Goal: Task Accomplishment & Management: Use online tool/utility

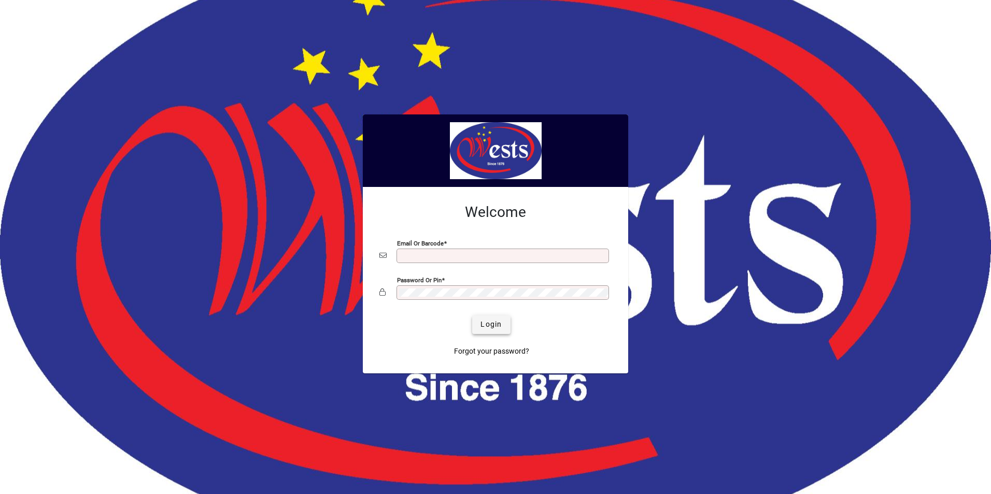
type input "**********"
click at [483, 326] on span "Login" at bounding box center [490, 324] width 21 height 11
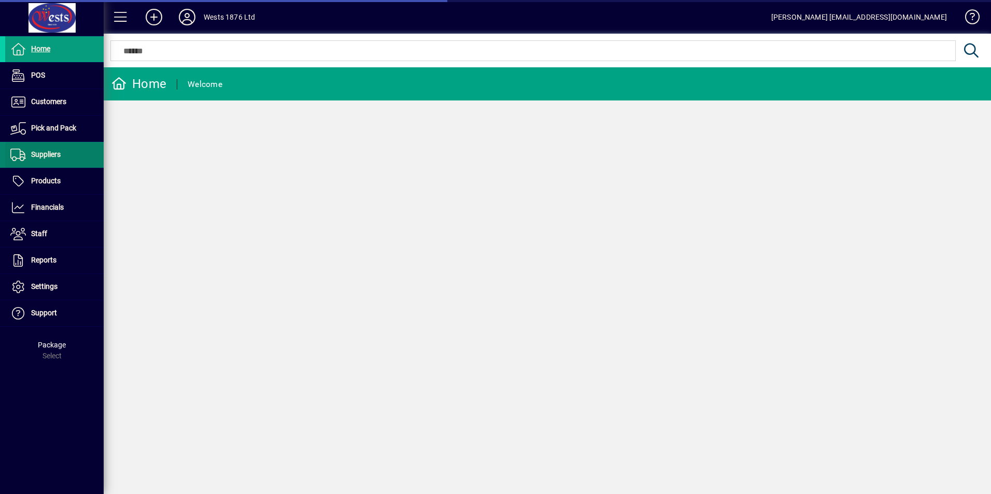
click at [51, 149] on span "Suppliers" at bounding box center [32, 155] width 55 height 12
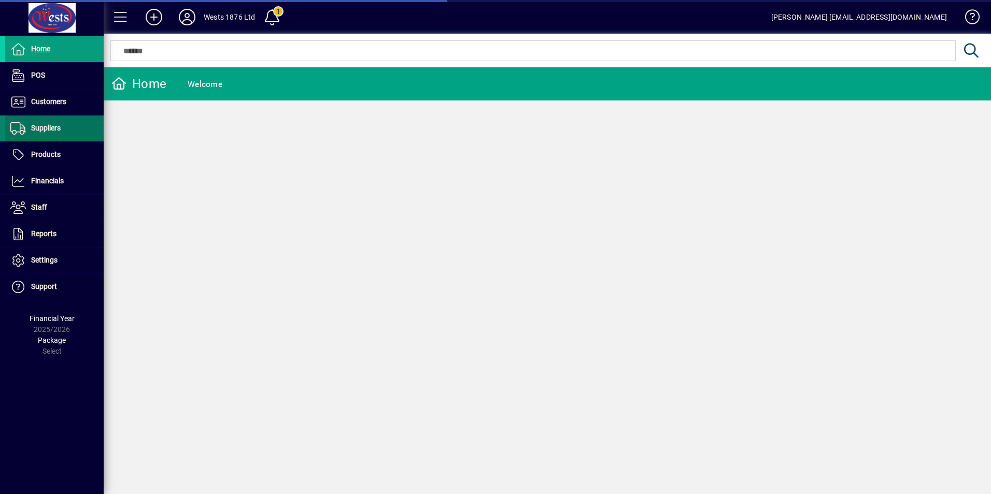
click at [55, 126] on span "Suppliers" at bounding box center [46, 128] width 30 height 8
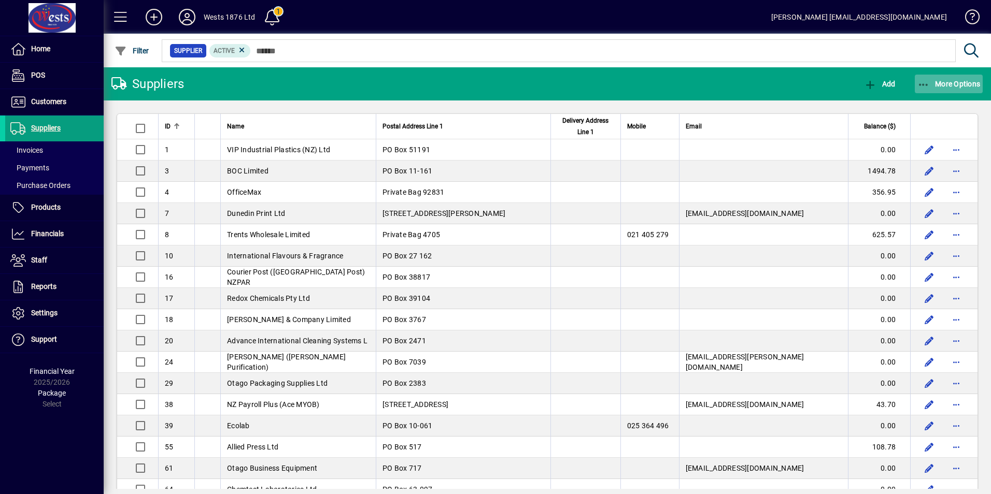
click at [925, 86] on icon "button" at bounding box center [923, 85] width 13 height 10
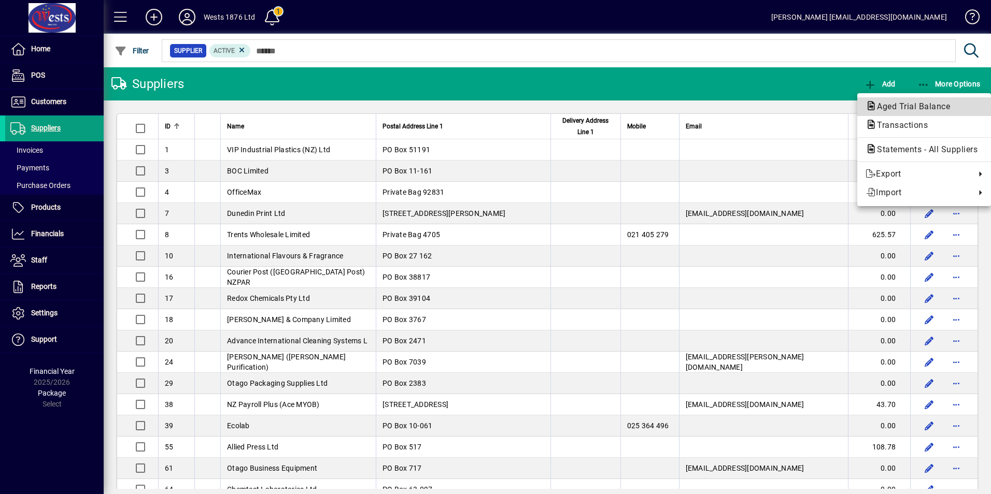
click at [888, 109] on span "Aged Trial Balance" at bounding box center [910, 107] width 90 height 10
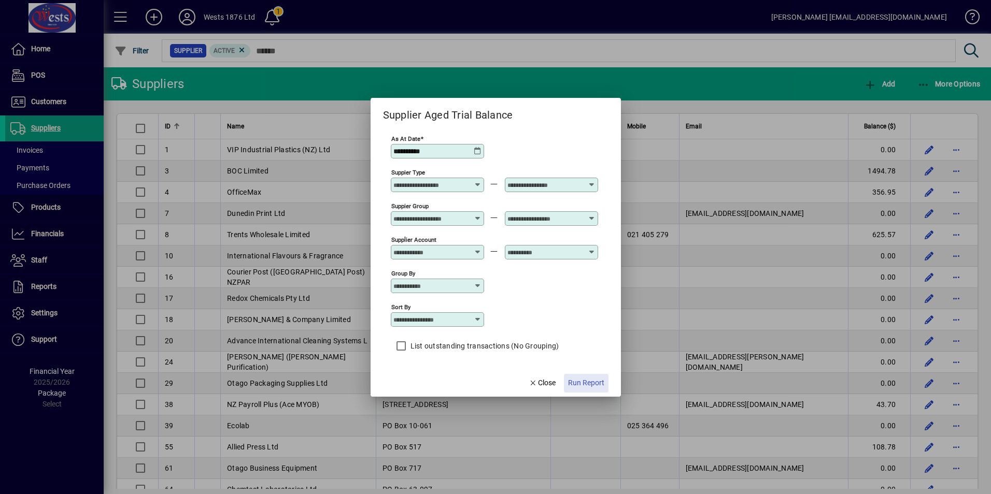
click at [593, 376] on span "button" at bounding box center [586, 383] width 45 height 25
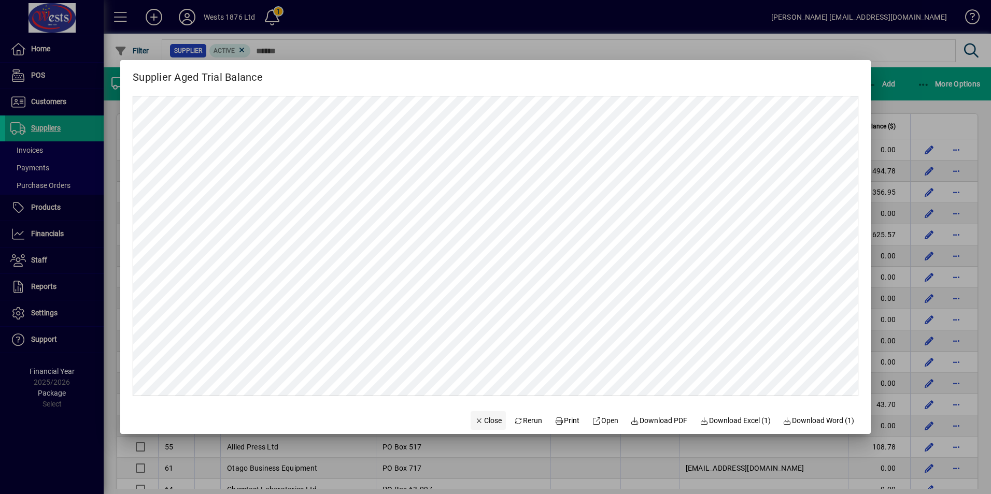
click at [481, 417] on span "Close" at bounding box center [488, 421] width 27 height 11
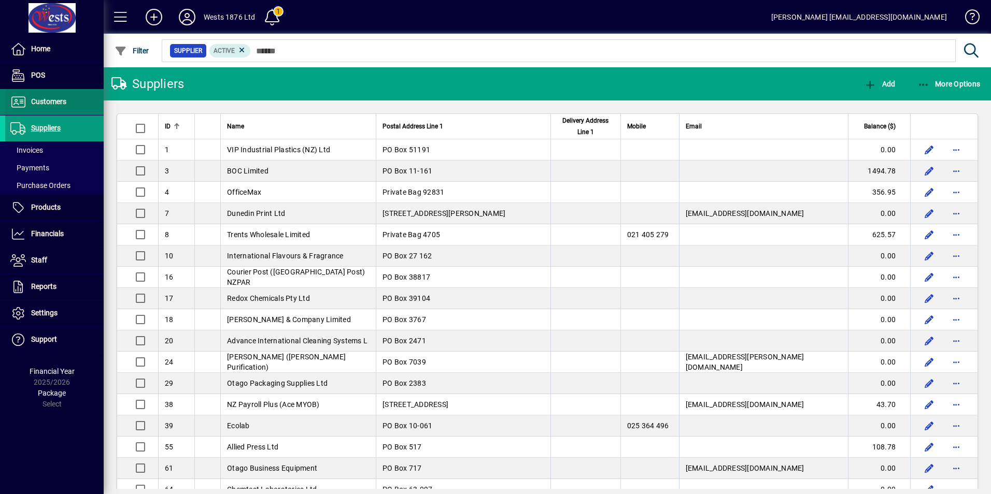
click at [54, 104] on span "Customers" at bounding box center [48, 101] width 35 height 8
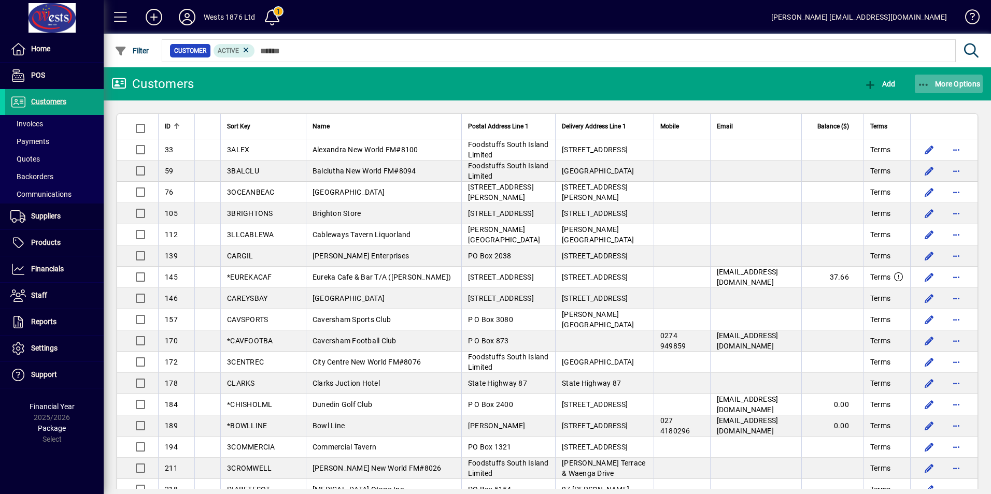
click at [922, 78] on span "button" at bounding box center [949, 84] width 68 height 25
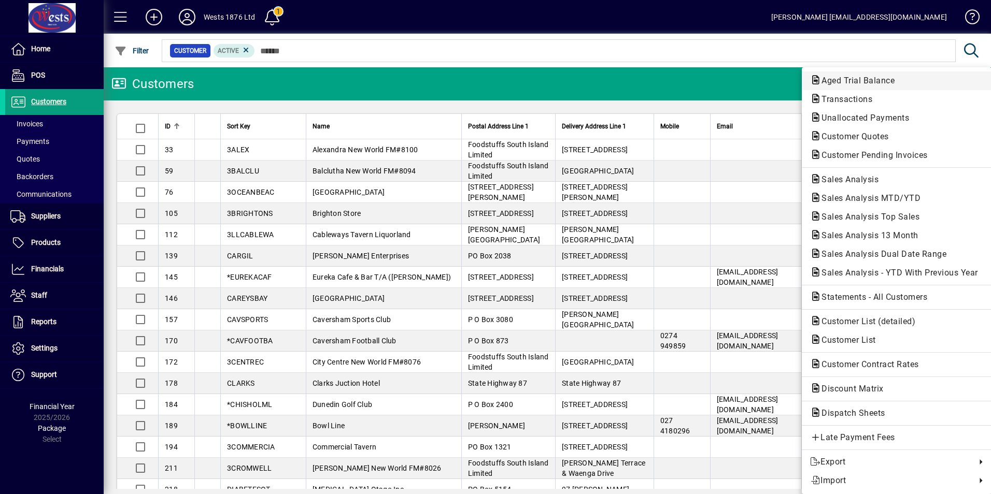
click at [853, 81] on span "Aged Trial Balance" at bounding box center [855, 81] width 90 height 10
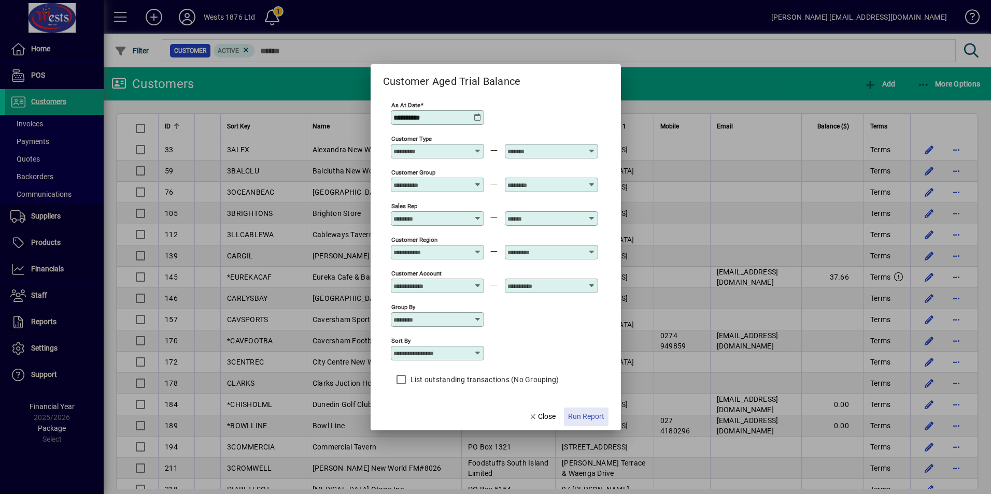
click at [603, 418] on span "Run Report" at bounding box center [586, 416] width 36 height 11
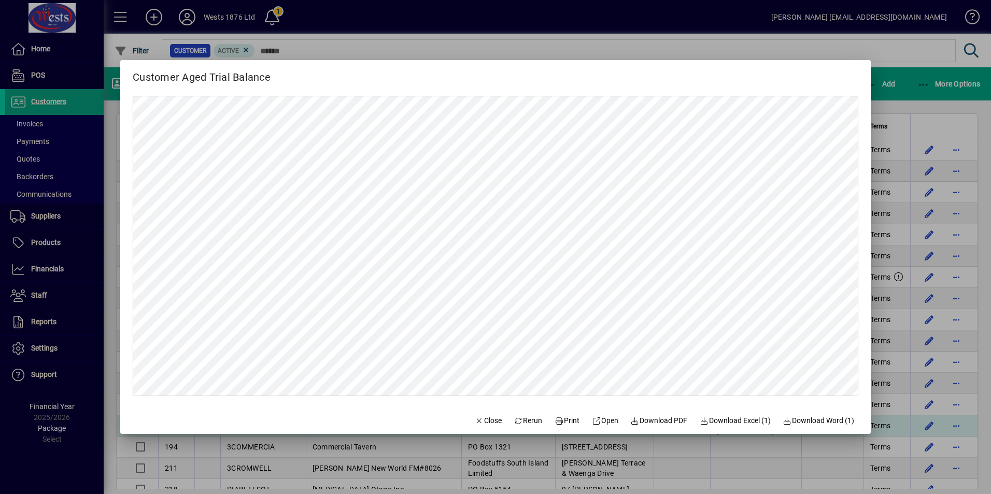
click at [476, 419] on span "Close" at bounding box center [488, 421] width 27 height 11
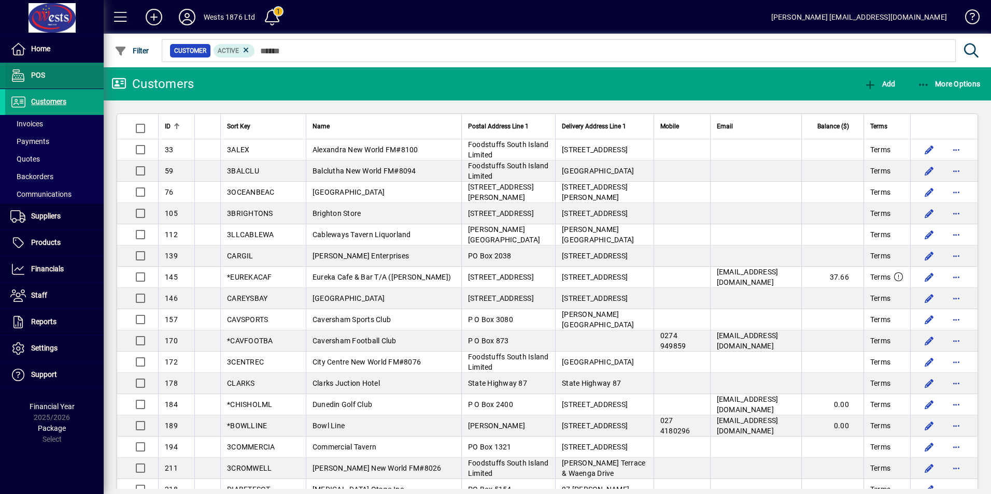
drag, startPoint x: 49, startPoint y: 101, endPoint x: 55, endPoint y: 84, distance: 17.0
click at [49, 101] on span "Customers" at bounding box center [48, 101] width 35 height 8
click at [185, 13] on icon at bounding box center [187, 17] width 21 height 17
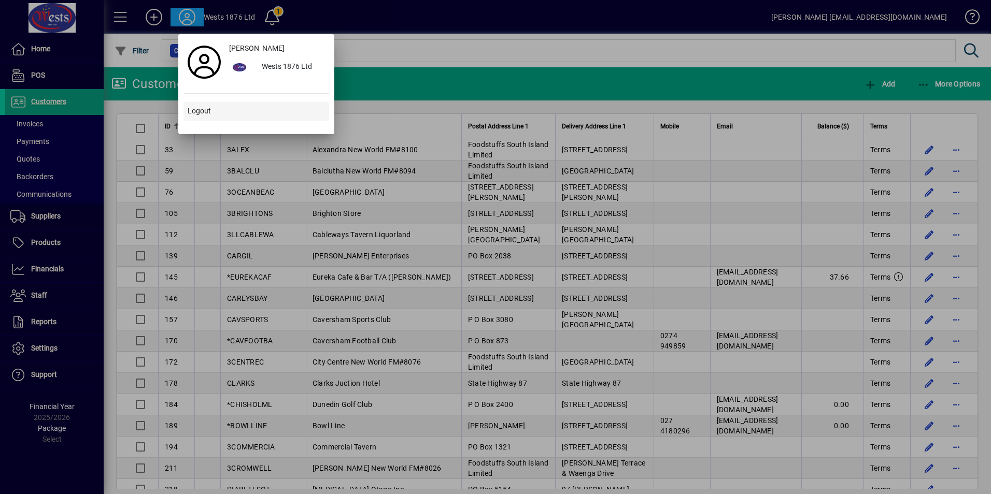
click at [202, 113] on span "Logout" at bounding box center [199, 111] width 23 height 11
